Goal: Navigation & Orientation: Find specific page/section

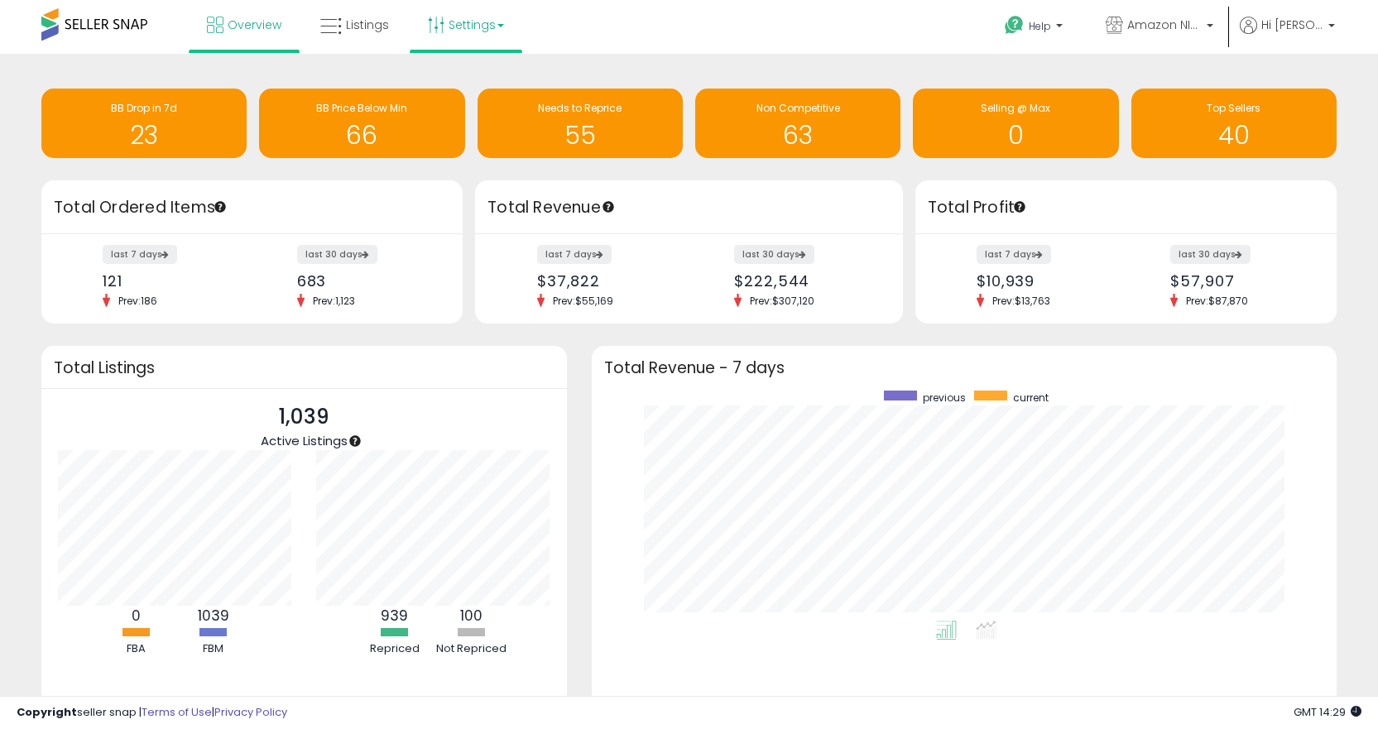
scroll to position [230, 713]
click at [354, 31] on span "Listings" at bounding box center [367, 25] width 43 height 17
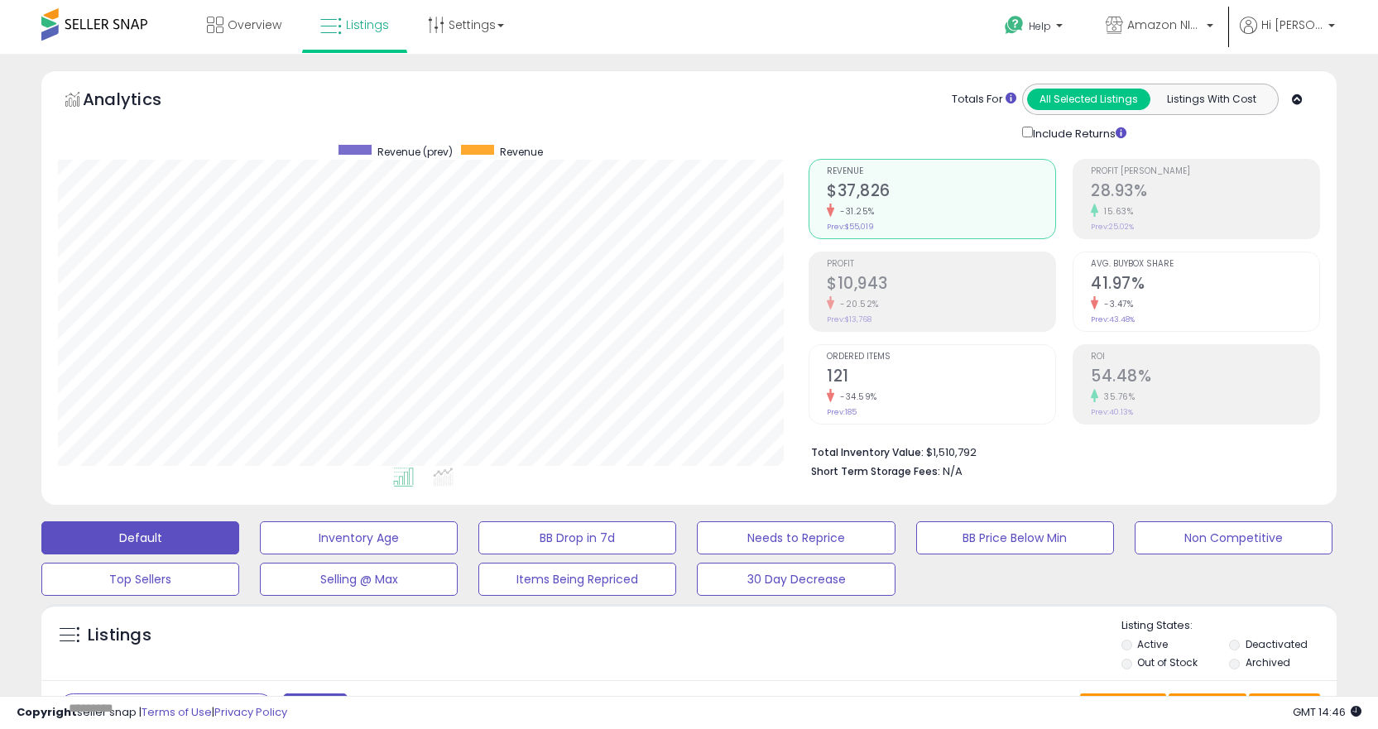
scroll to position [339, 751]
click at [265, 19] on span "Overview" at bounding box center [255, 25] width 54 height 17
